Goal: Task Accomplishment & Management: Use online tool/utility

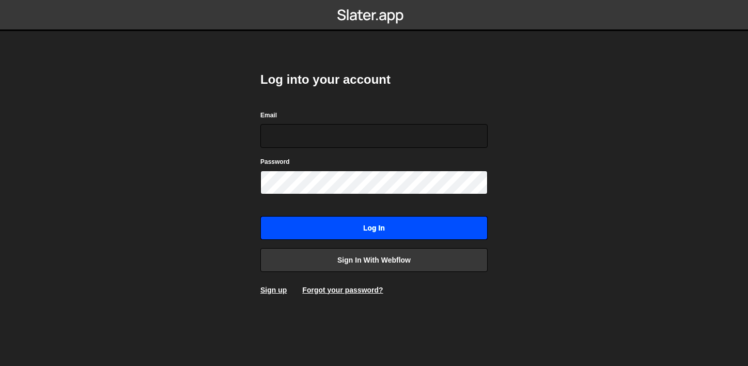
type input "[PERSON_NAME][EMAIL_ADDRESS][PERSON_NAME][DOMAIN_NAME]"
click at [349, 230] on input "Log in" at bounding box center [374, 228] width 227 height 24
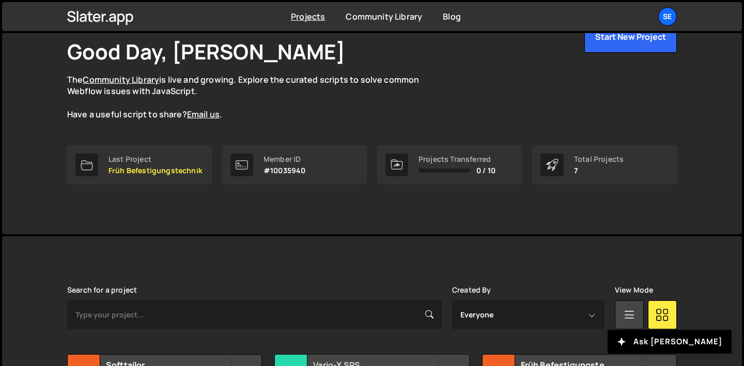
scroll to position [184, 0]
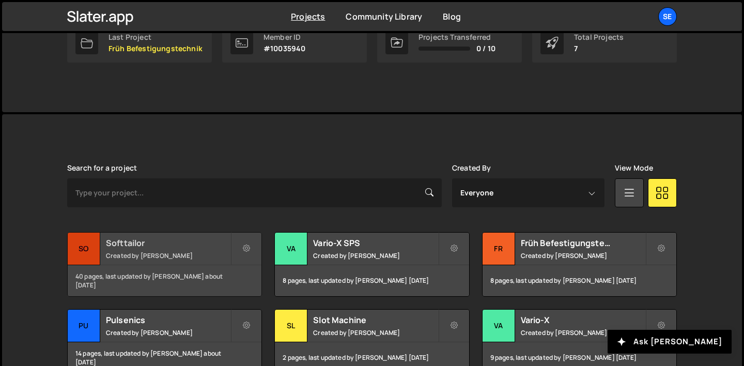
click at [178, 253] on small "Created by [PERSON_NAME]" at bounding box center [168, 255] width 125 height 9
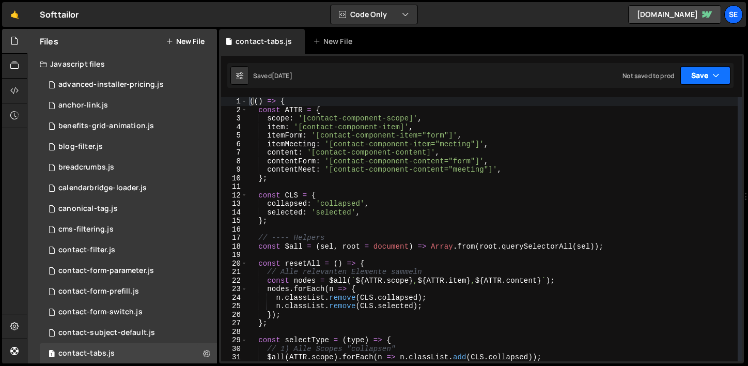
click at [721, 78] on button "Save" at bounding box center [706, 75] width 50 height 19
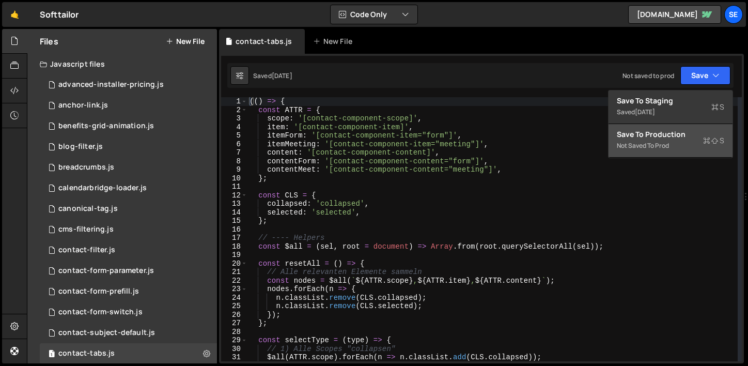
click at [660, 142] on div "Not saved to prod" at bounding box center [671, 146] width 108 height 12
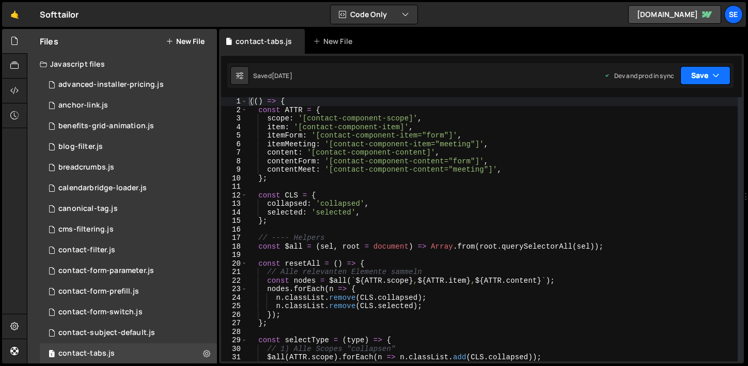
click at [716, 79] on icon "button" at bounding box center [716, 75] width 7 height 10
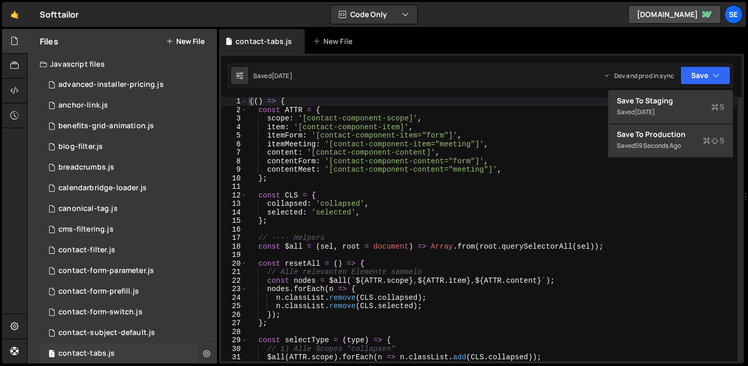
click at [203, 353] on icon at bounding box center [206, 353] width 7 height 10
type input "contact-tabs"
radio input "true"
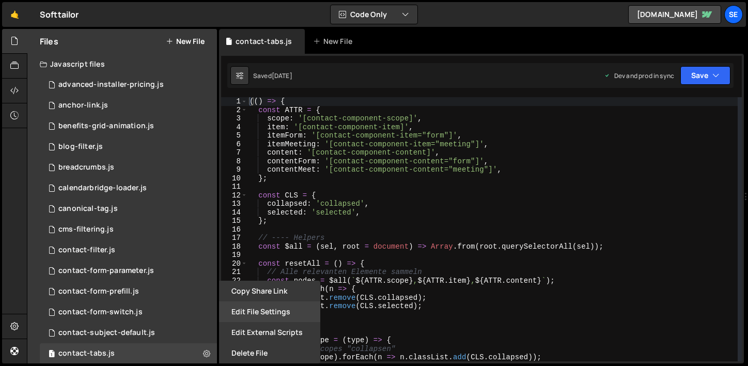
click at [261, 317] on button "Edit File Settings" at bounding box center [269, 311] width 101 height 21
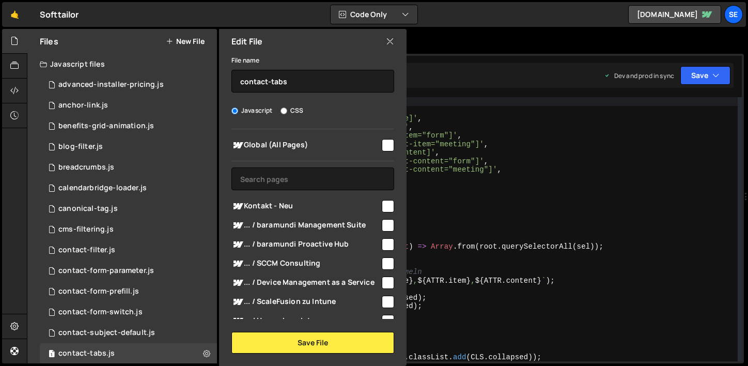
click at [382, 204] on input "checkbox" at bounding box center [388, 206] width 12 height 12
checkbox input "true"
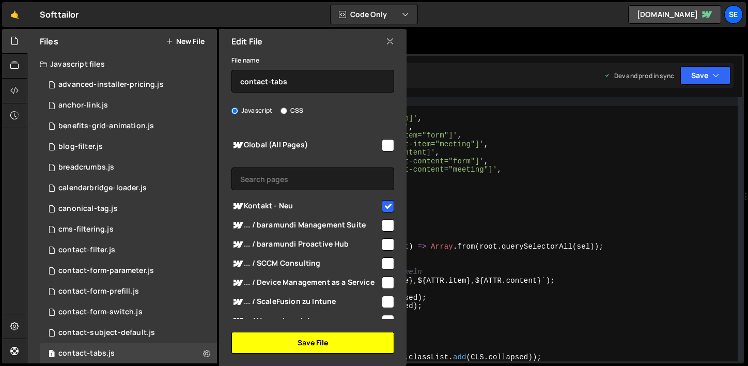
click at [317, 342] on button "Save File" at bounding box center [313, 343] width 163 height 22
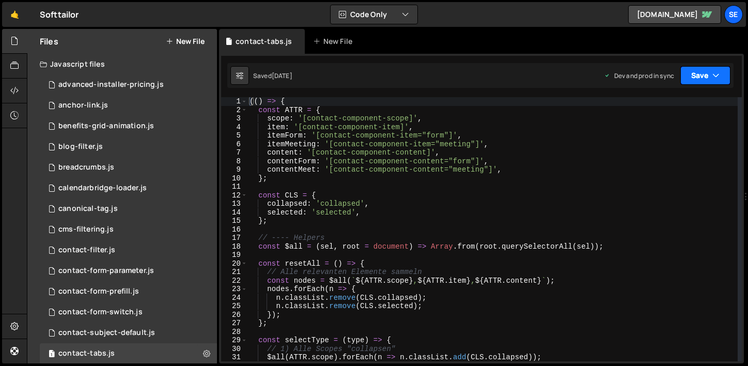
click at [715, 72] on icon "button" at bounding box center [716, 75] width 7 height 10
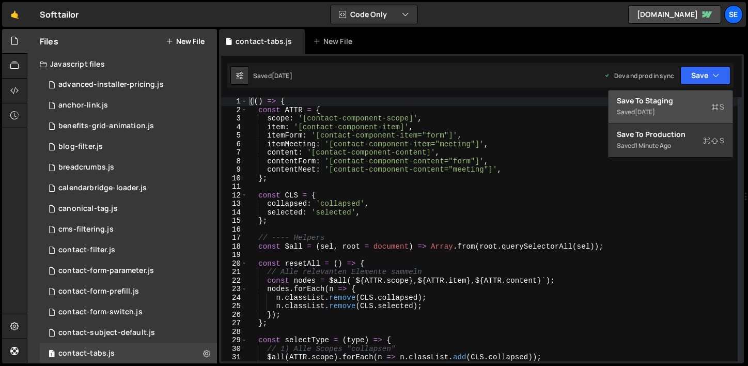
click at [686, 114] on div "Saved 4 days ago" at bounding box center [671, 112] width 108 height 12
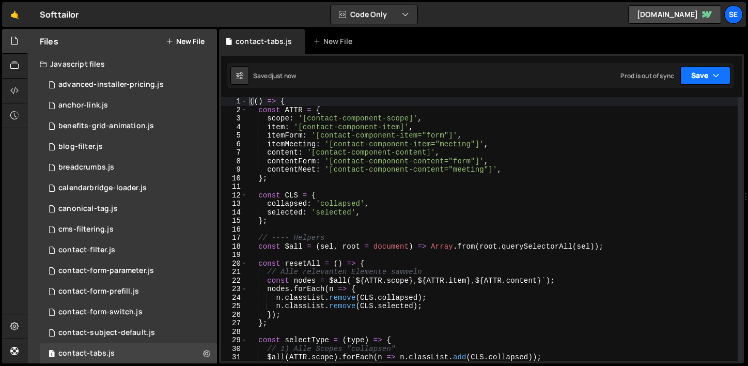
click at [714, 75] on icon "button" at bounding box center [716, 75] width 7 height 10
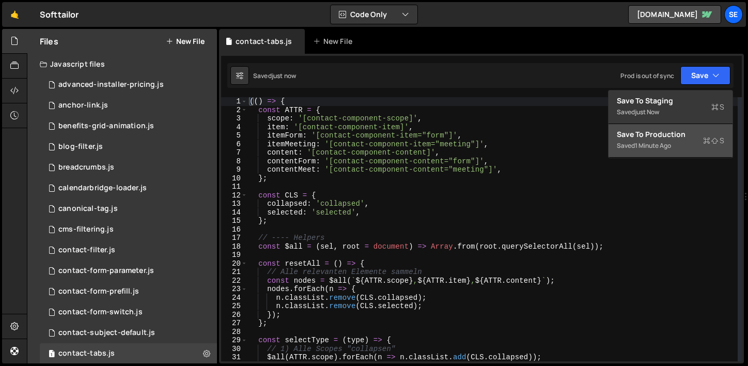
click at [665, 131] on div "Save to Production S" at bounding box center [671, 134] width 108 height 10
